Goal: Task Accomplishment & Management: Manage account settings

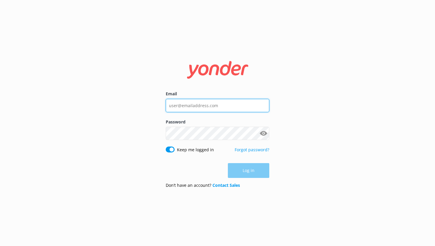
click at [200, 107] on input "Email" at bounding box center [218, 105] width 104 height 13
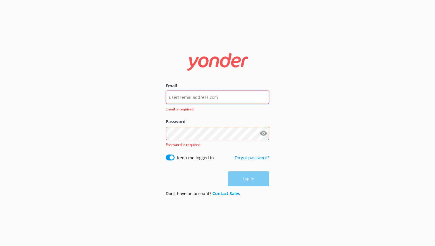
type input "[EMAIL_ADDRESS][DOMAIN_NAME]"
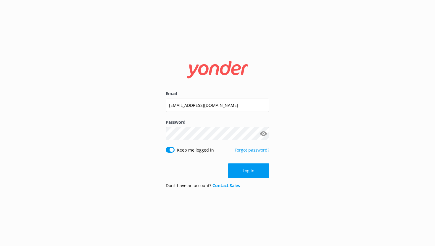
click at [245, 171] on button "Log in" at bounding box center [248, 170] width 41 height 15
